Goal: Entertainment & Leisure: Consume media (video, audio)

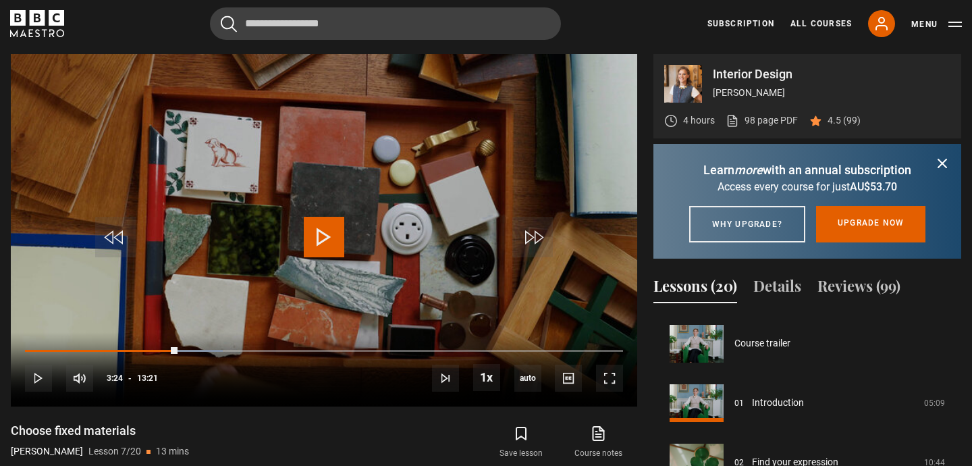
scroll to position [356, 0]
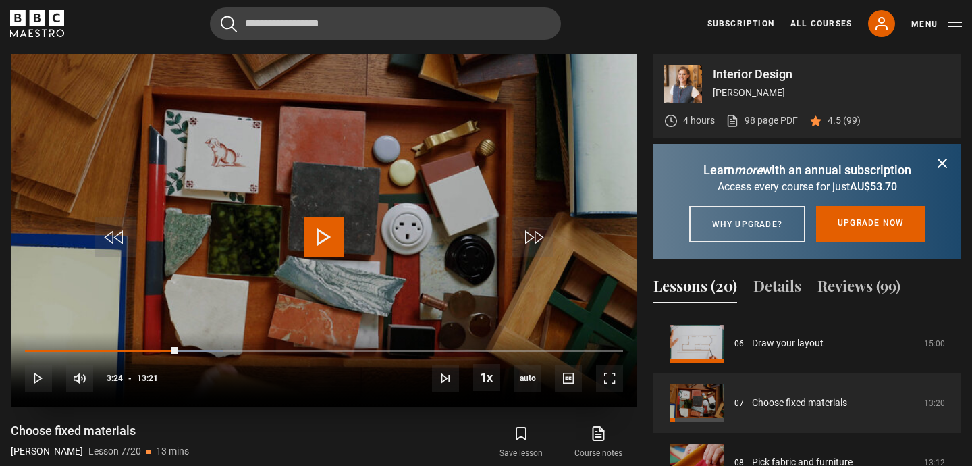
click at [323, 234] on span "Video Player" at bounding box center [324, 237] width 41 height 41
click at [169, 348] on div "10s Skip Back 10 seconds Pause 10s Skip Forward 10 seconds Loaded : 33.71% 03:1…" at bounding box center [324, 369] width 626 height 75
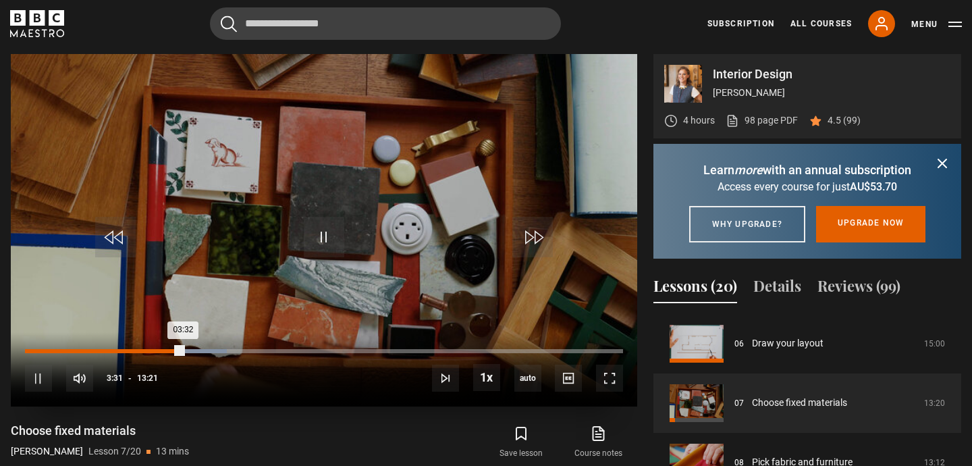
click at [182, 352] on div "03:32" at bounding box center [104, 351] width 159 height 4
click at [176, 352] on div "03:22" at bounding box center [100, 351] width 151 height 4
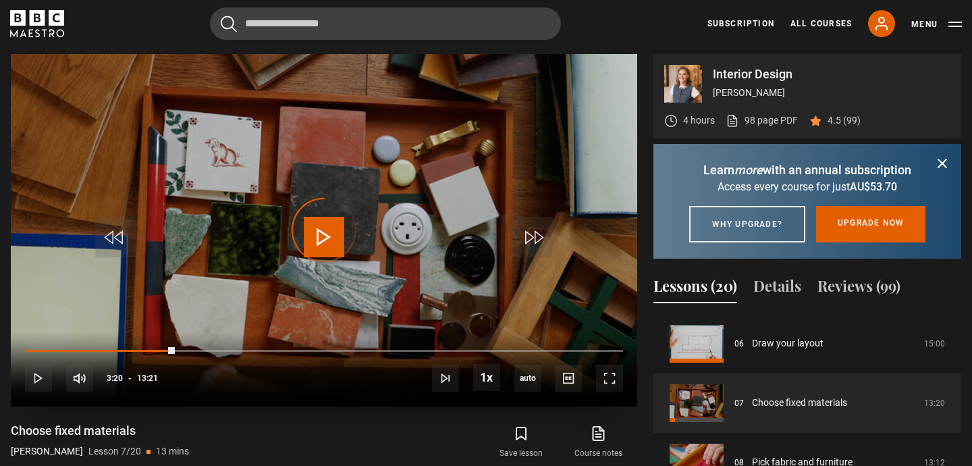
drag, startPoint x: 174, startPoint y: 351, endPoint x: 163, endPoint y: 352, distance: 11.6
click at [163, 352] on div "10s Skip Back 10 seconds Play 10s Skip Forward 10 seconds Loaded : 23.10% 03:08…" at bounding box center [324, 369] width 626 height 75
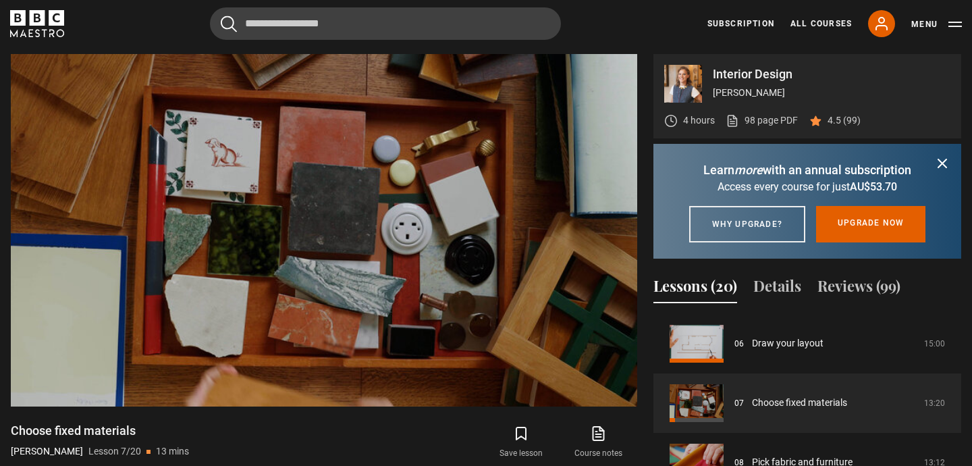
click at [943, 161] on icon "submit" at bounding box center [942, 163] width 16 height 16
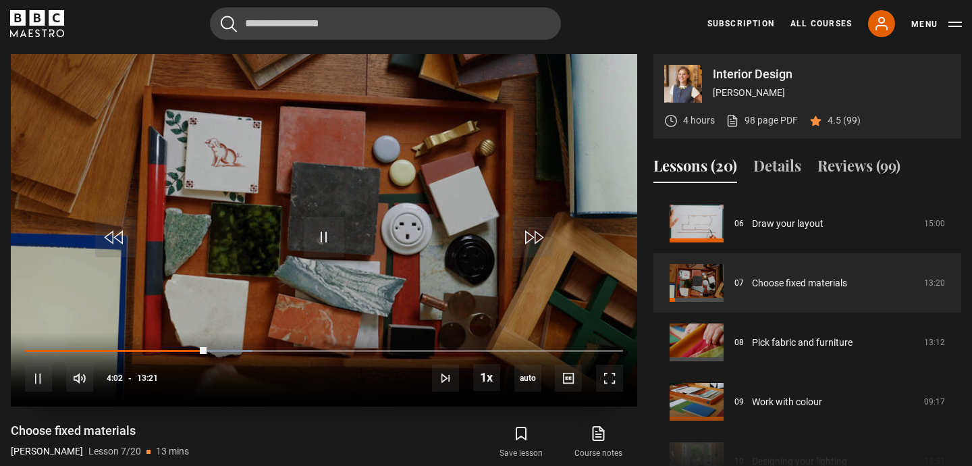
click at [190, 346] on div "10s Skip Back 10 seconds Pause 10s Skip Forward 10 seconds Loaded : 38.08% 03:4…" at bounding box center [324, 369] width 626 height 75
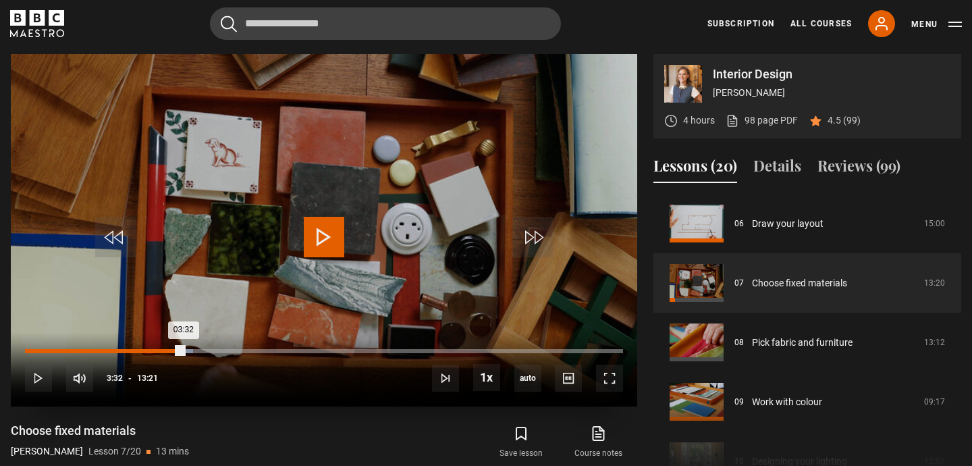
drag, startPoint x: 202, startPoint y: 349, endPoint x: 183, endPoint y: 350, distance: 19.0
click at [183, 350] on div "03:32" at bounding box center [104, 351] width 159 height 4
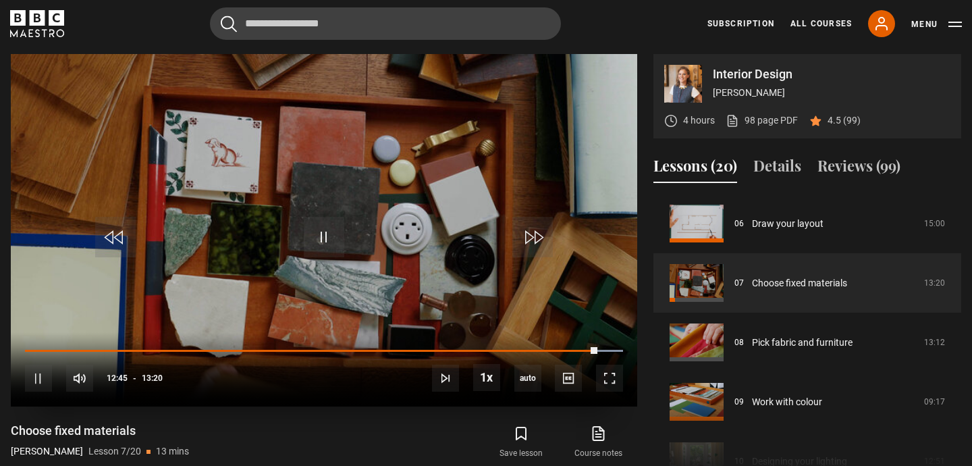
click at [250, 159] on video "Video Player" at bounding box center [324, 230] width 626 height 352
